Goal: Information Seeking & Learning: Learn about a topic

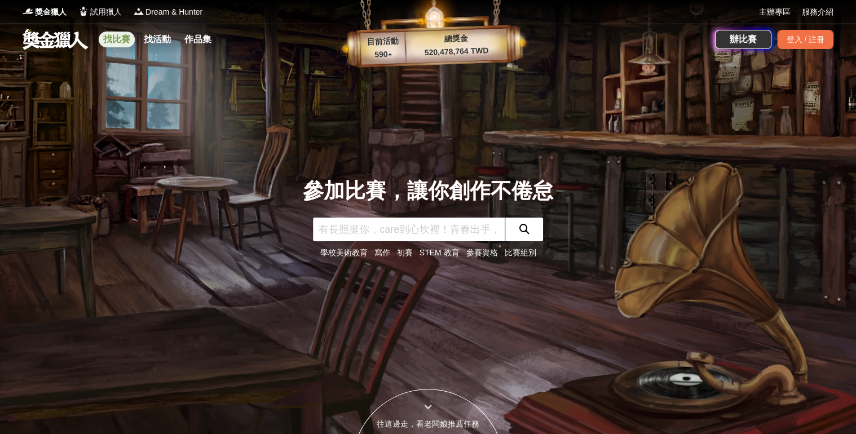
click at [134, 40] on link "找比賽" at bounding box center [117, 40] width 36 height 16
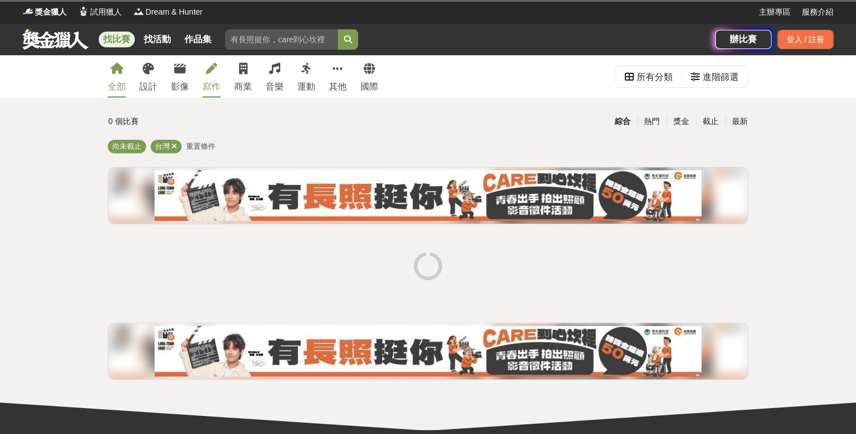
click at [211, 84] on div "寫作" at bounding box center [212, 87] width 18 height 14
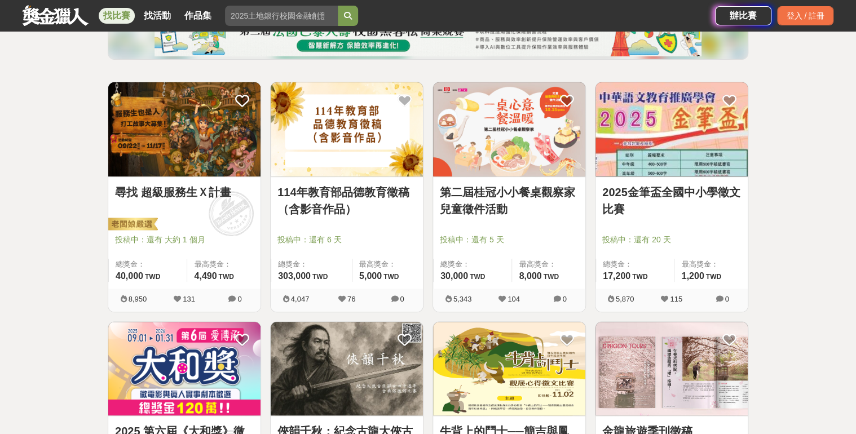
scroll to position [181, 0]
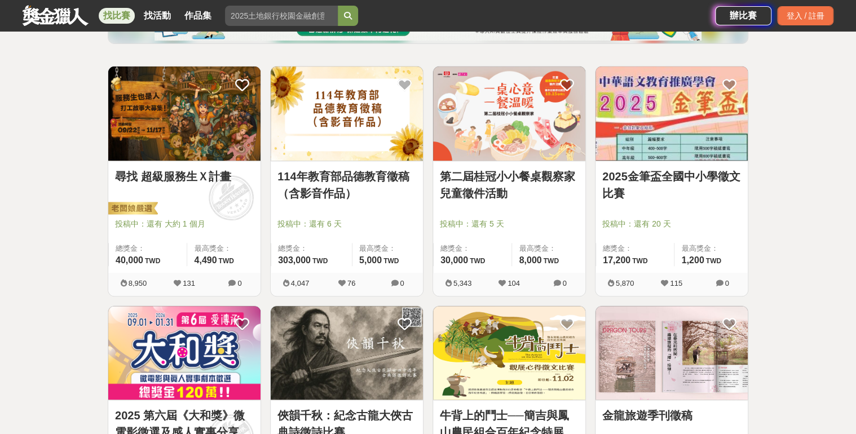
click at [141, 157] on img at bounding box center [184, 114] width 152 height 94
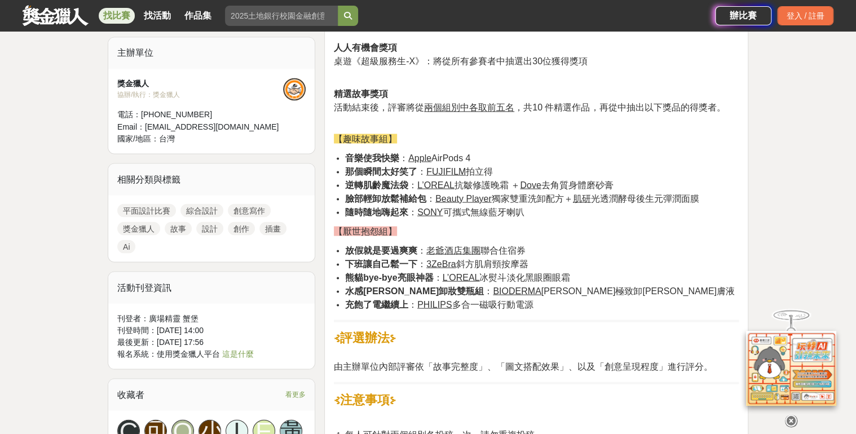
scroll to position [948, 0]
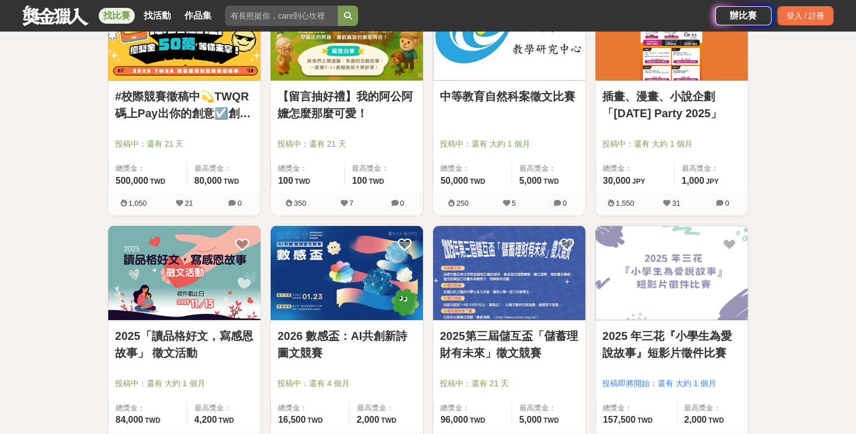
scroll to position [1399, 0]
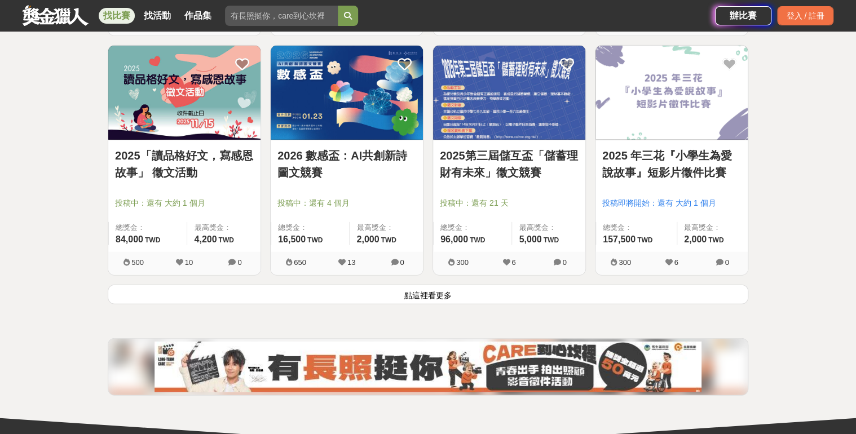
click at [396, 289] on button "點這裡看更多" at bounding box center [428, 295] width 641 height 20
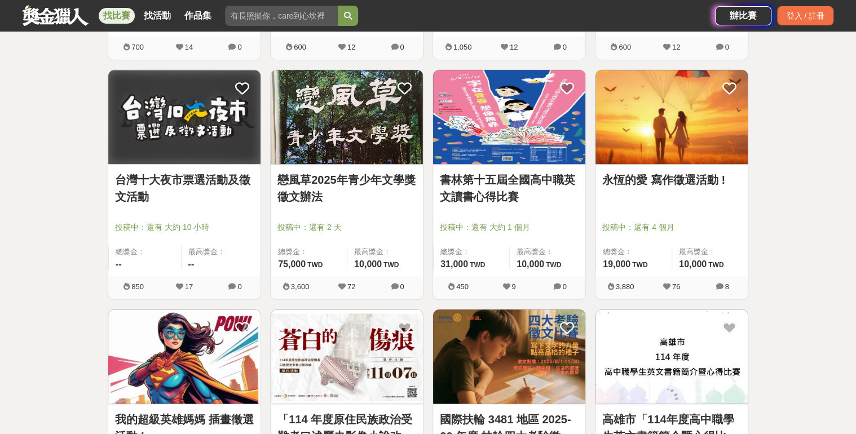
scroll to position [2753, 0]
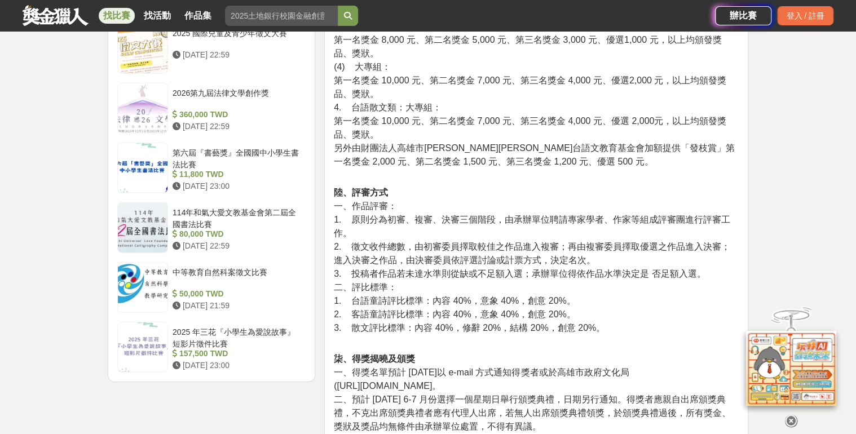
scroll to position [1580, 0]
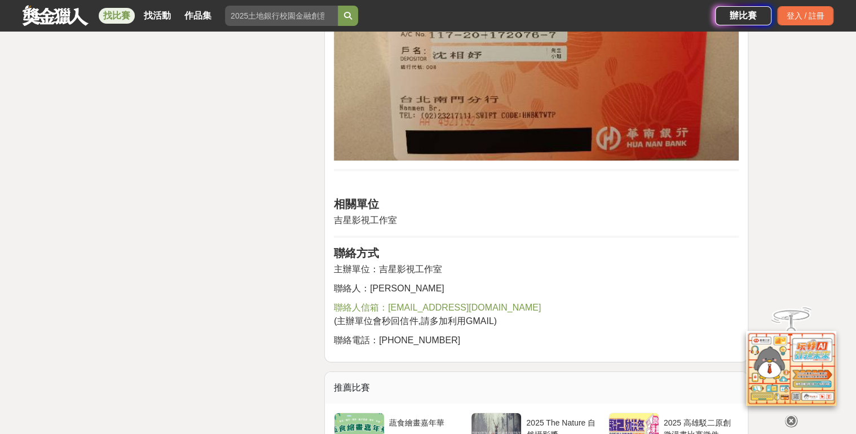
scroll to position [1941, 0]
